Goal: Check status

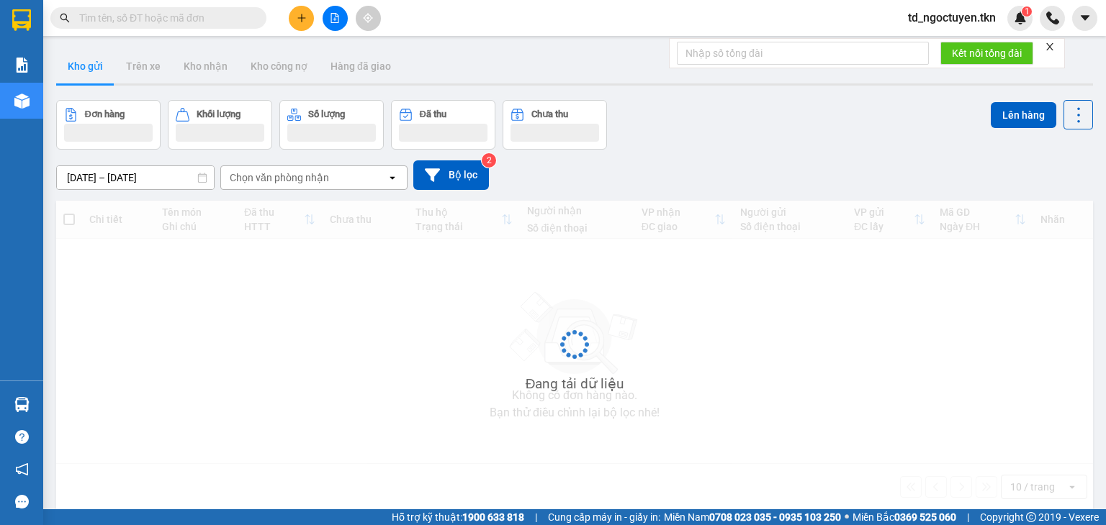
click at [166, 22] on input "text" at bounding box center [164, 18] width 170 height 16
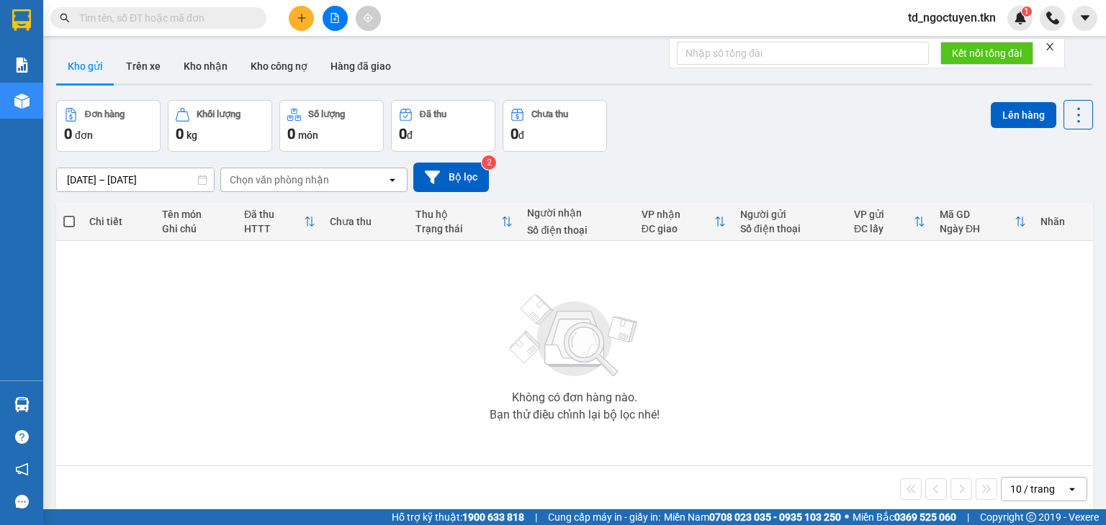
paste input "0797423385"
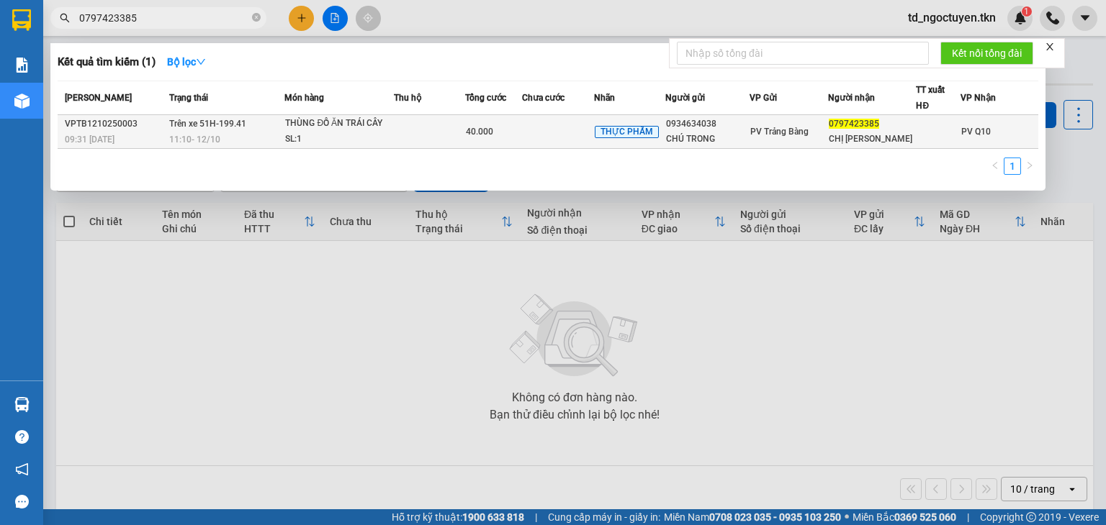
type input "0797423385"
drag, startPoint x: 199, startPoint y: 122, endPoint x: 245, endPoint y: 124, distance: 46.1
click at [245, 124] on td "Trên xe 51H-199.41 11:10 - 12/10" at bounding box center [225, 132] width 119 height 34
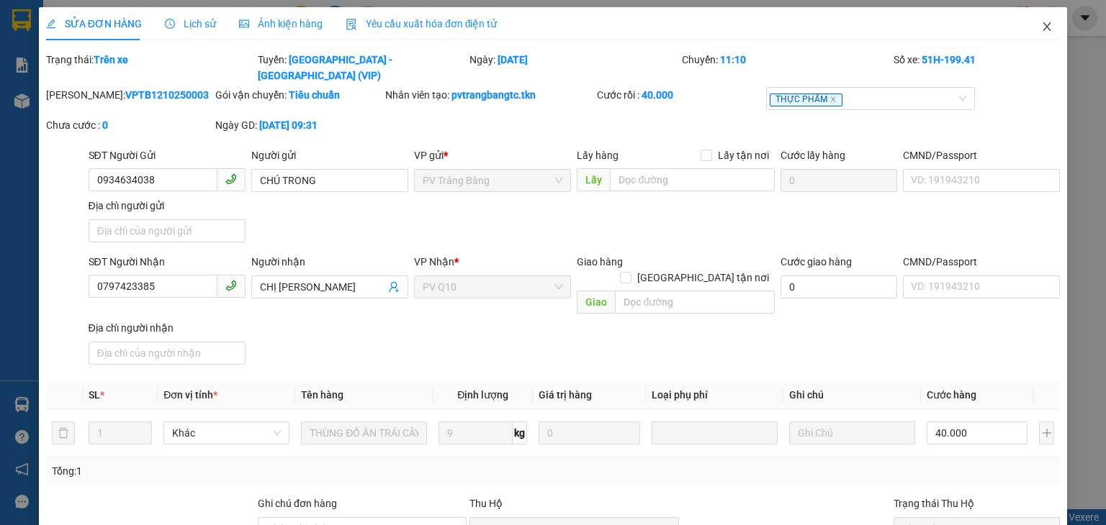
click at [1043, 27] on icon "close" at bounding box center [1047, 26] width 8 height 9
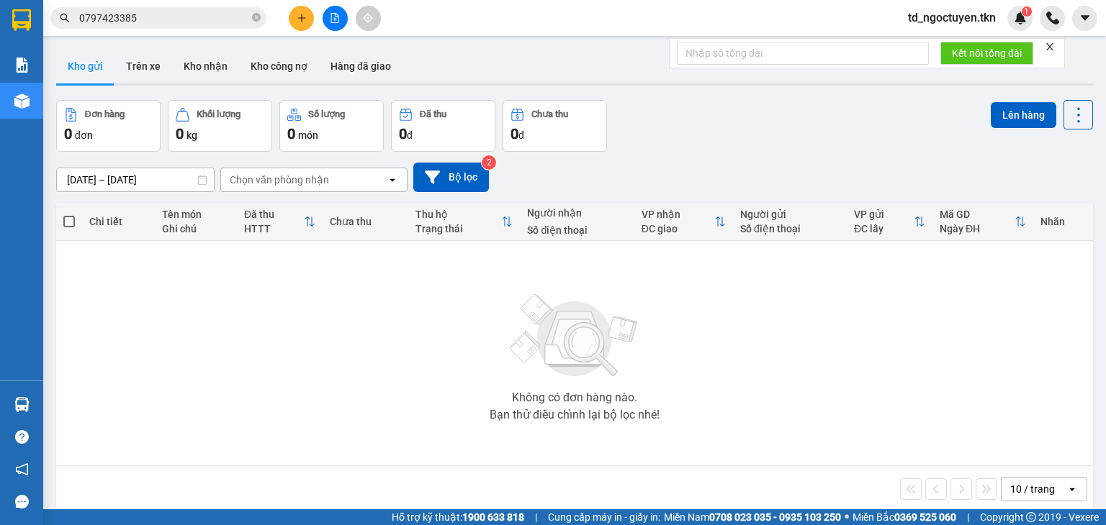
click at [161, 10] on input "0797423385" at bounding box center [164, 18] width 170 height 16
